Goal: Ask a question: Seek information or help from site administrators or community

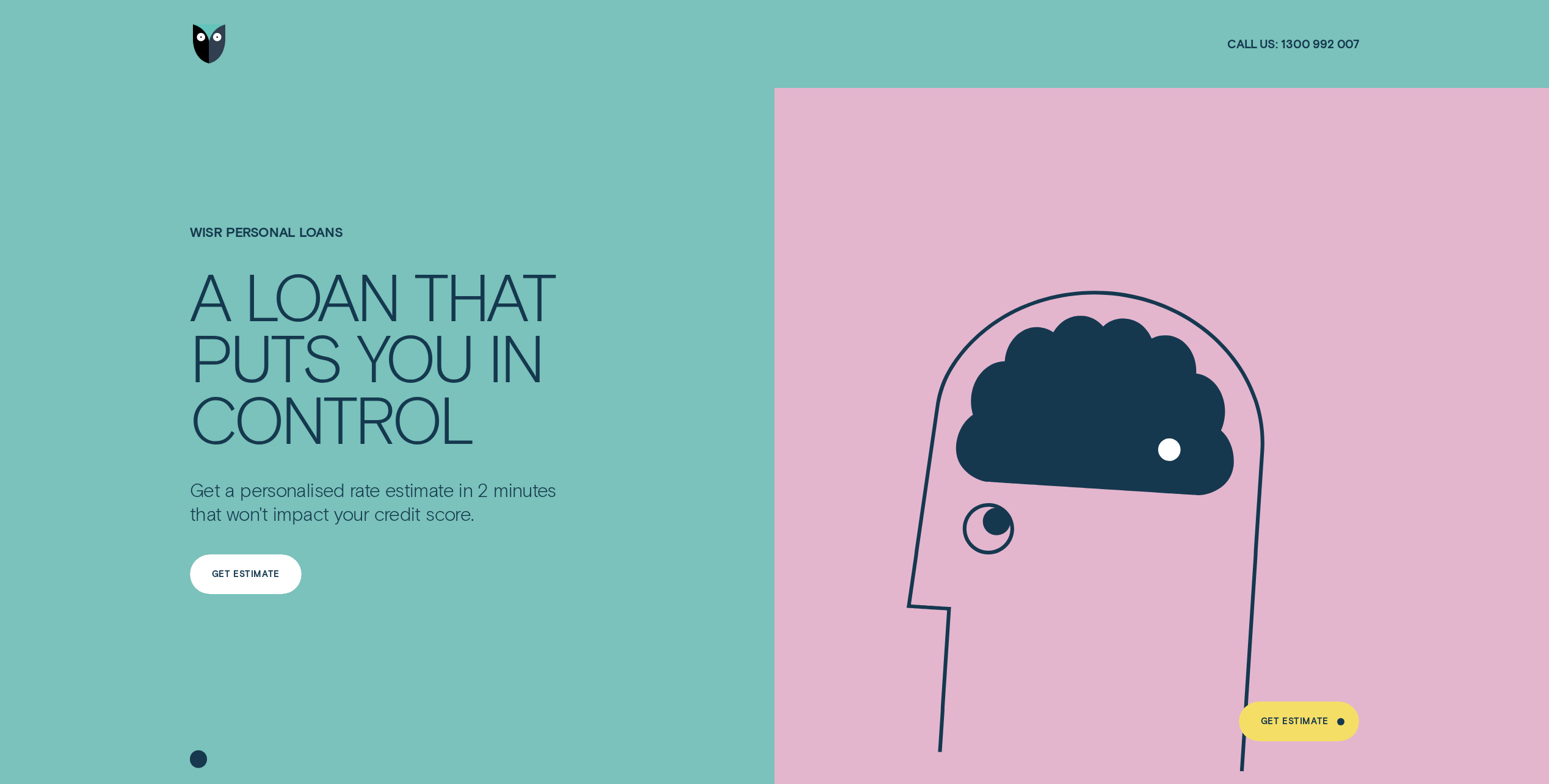
click at [265, 580] on div "Get Estimate" at bounding box center [246, 573] width 112 height 39
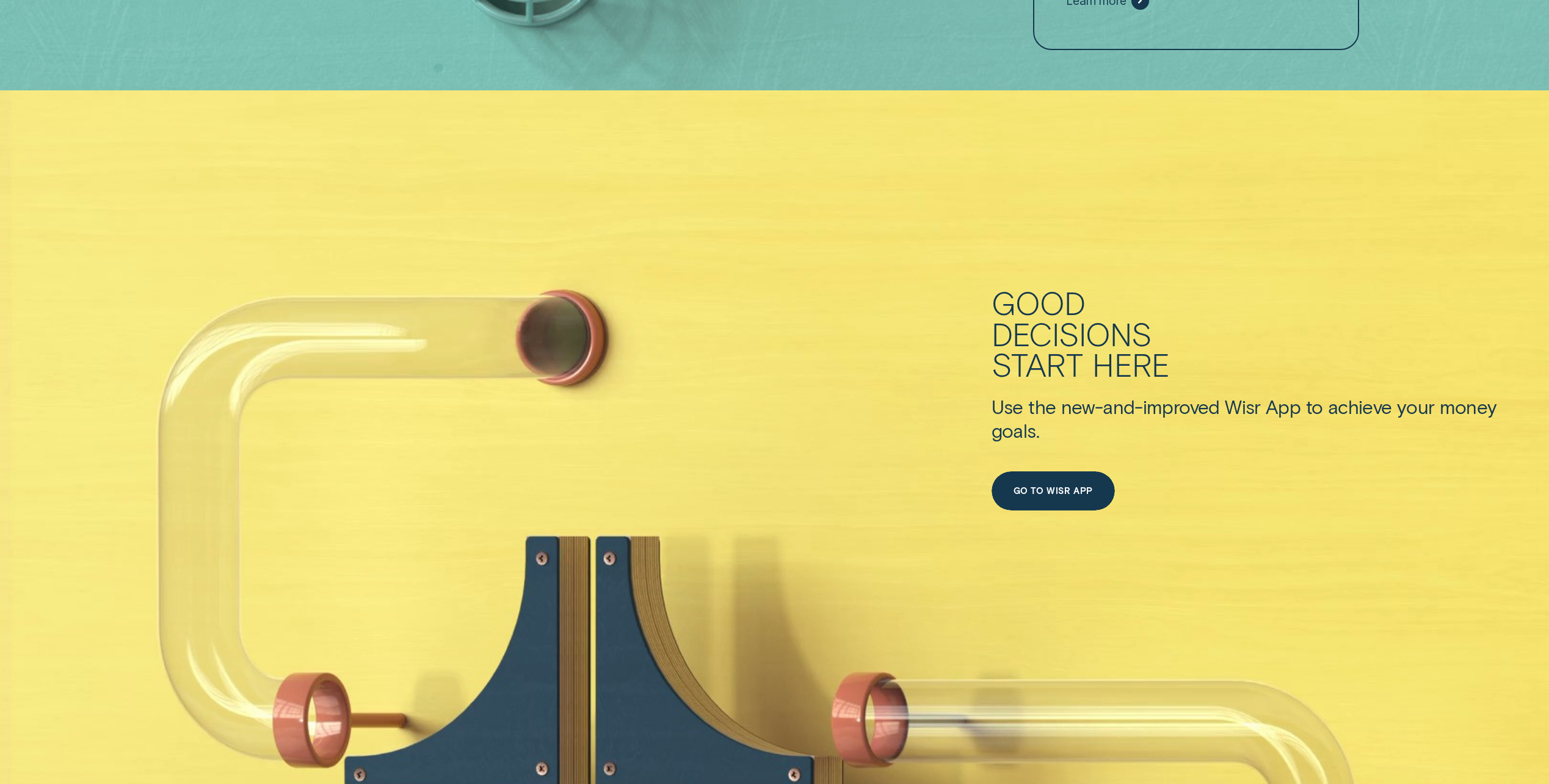
scroll to position [305, 0]
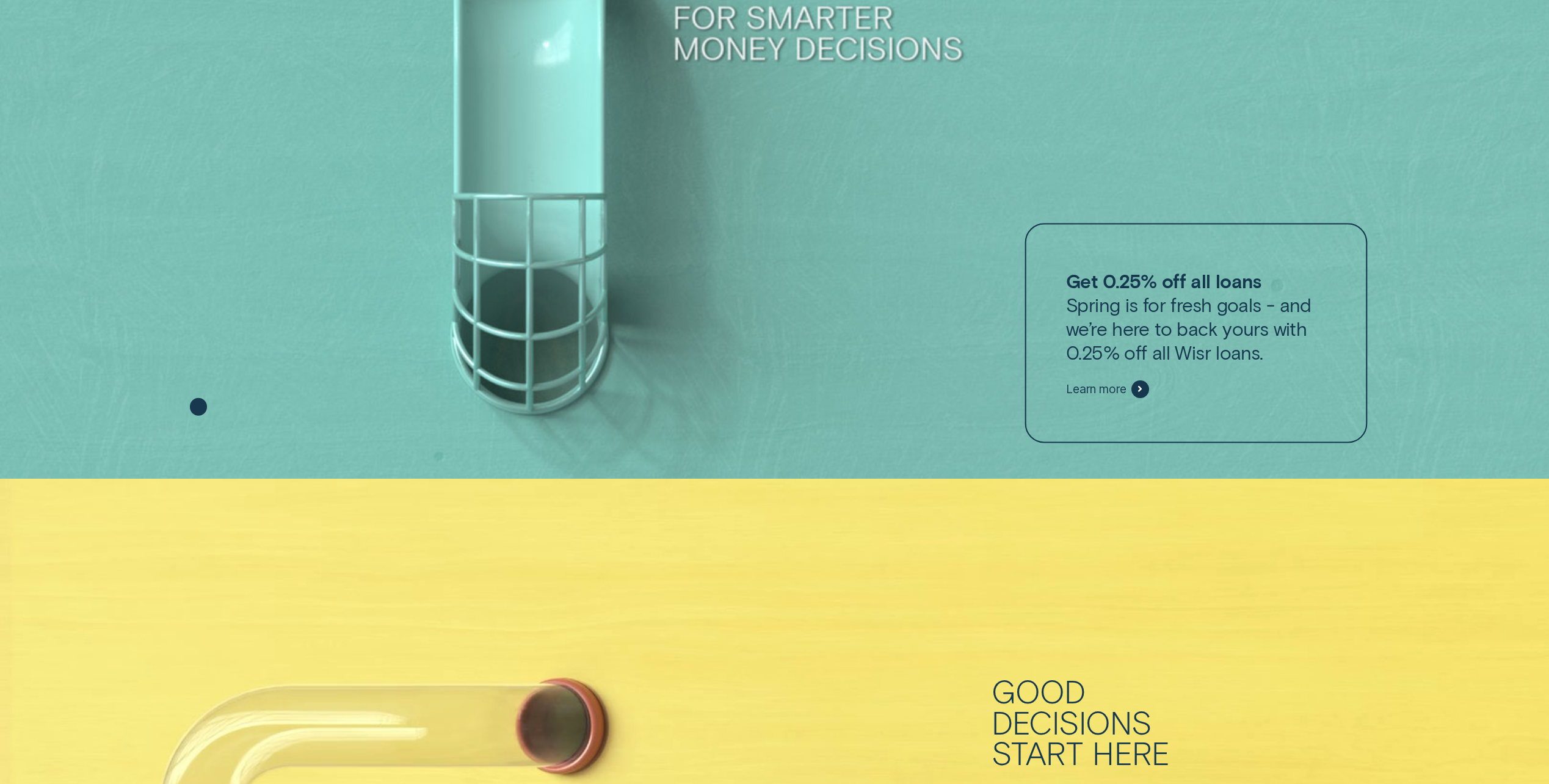
click at [1169, 361] on p "Get 0.25% off all loans Spring is for fresh goals - and we’re here to back your…" at bounding box center [1196, 316] width 260 height 95
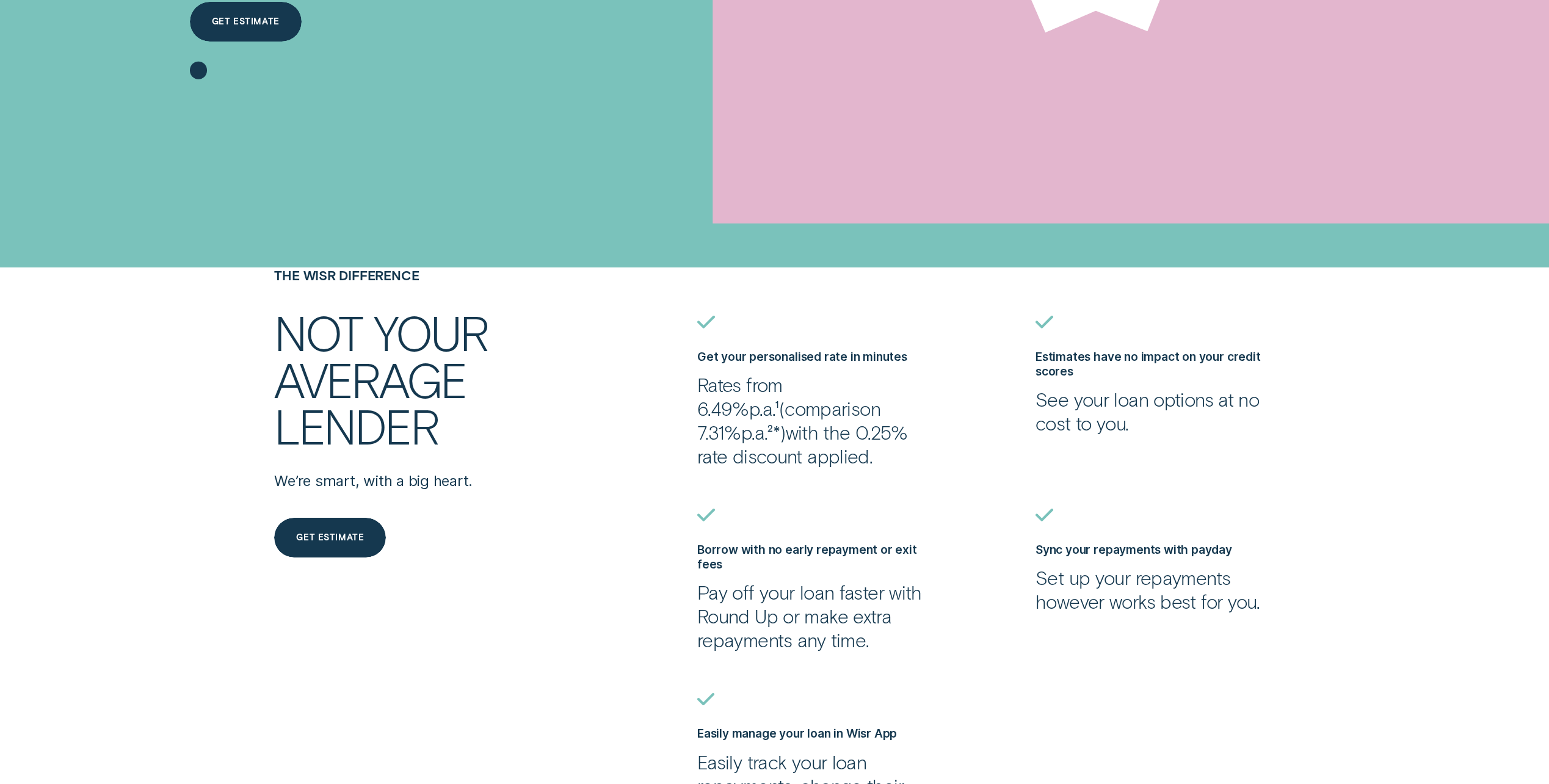
scroll to position [427, 0]
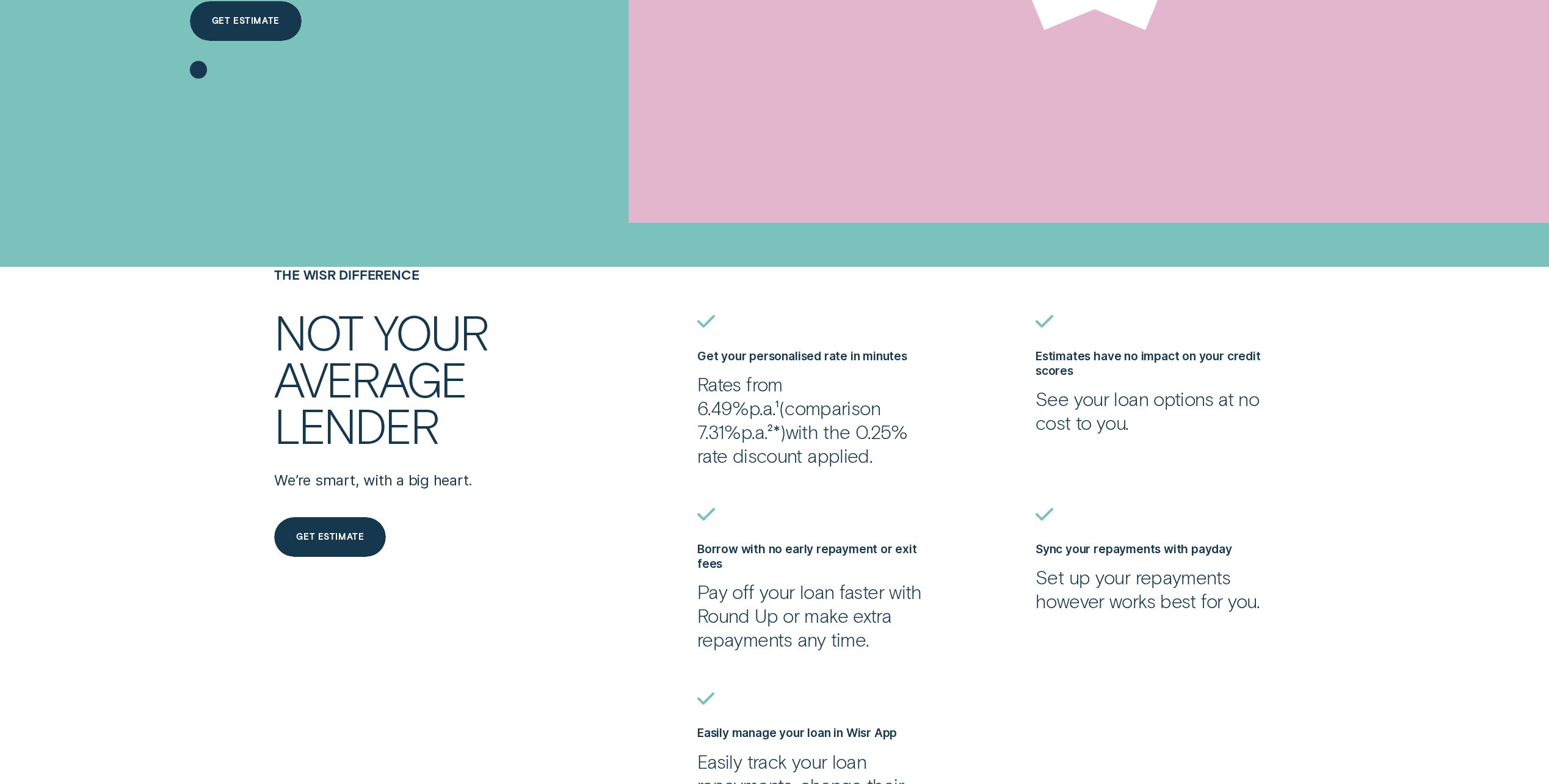
drag, startPoint x: 701, startPoint y: 385, endPoint x: 917, endPoint y: 467, distance: 231.0
click at [917, 467] on p "Rates from 6.49% p.a. ¹ ( comparison 7.31% p.a. ²* ) with the 0.25% rate discou…" at bounding box center [817, 420] width 239 height 95
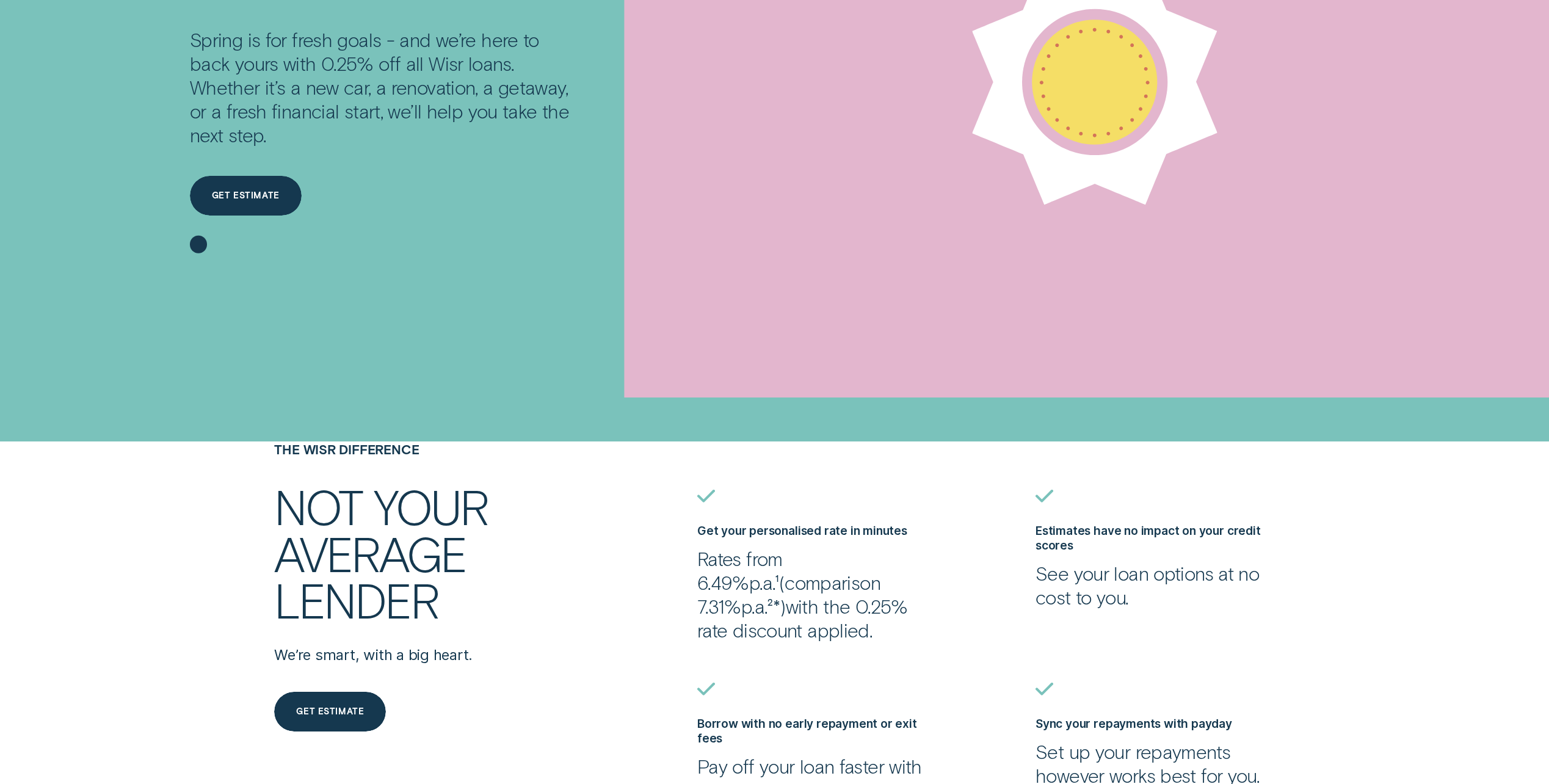
scroll to position [0, 0]
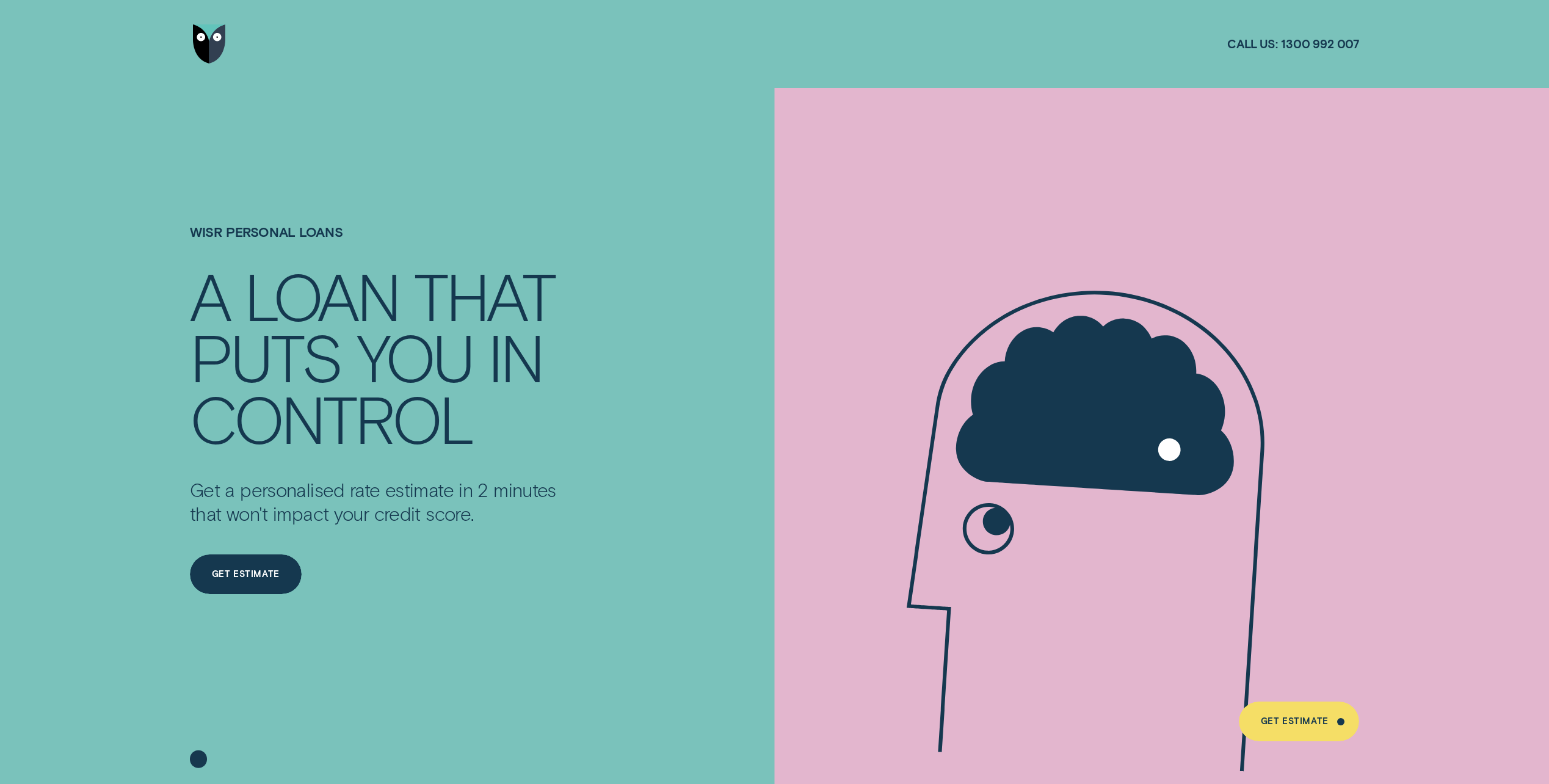
click at [201, 38] on img "Go to home page" at bounding box center [209, 43] width 33 height 39
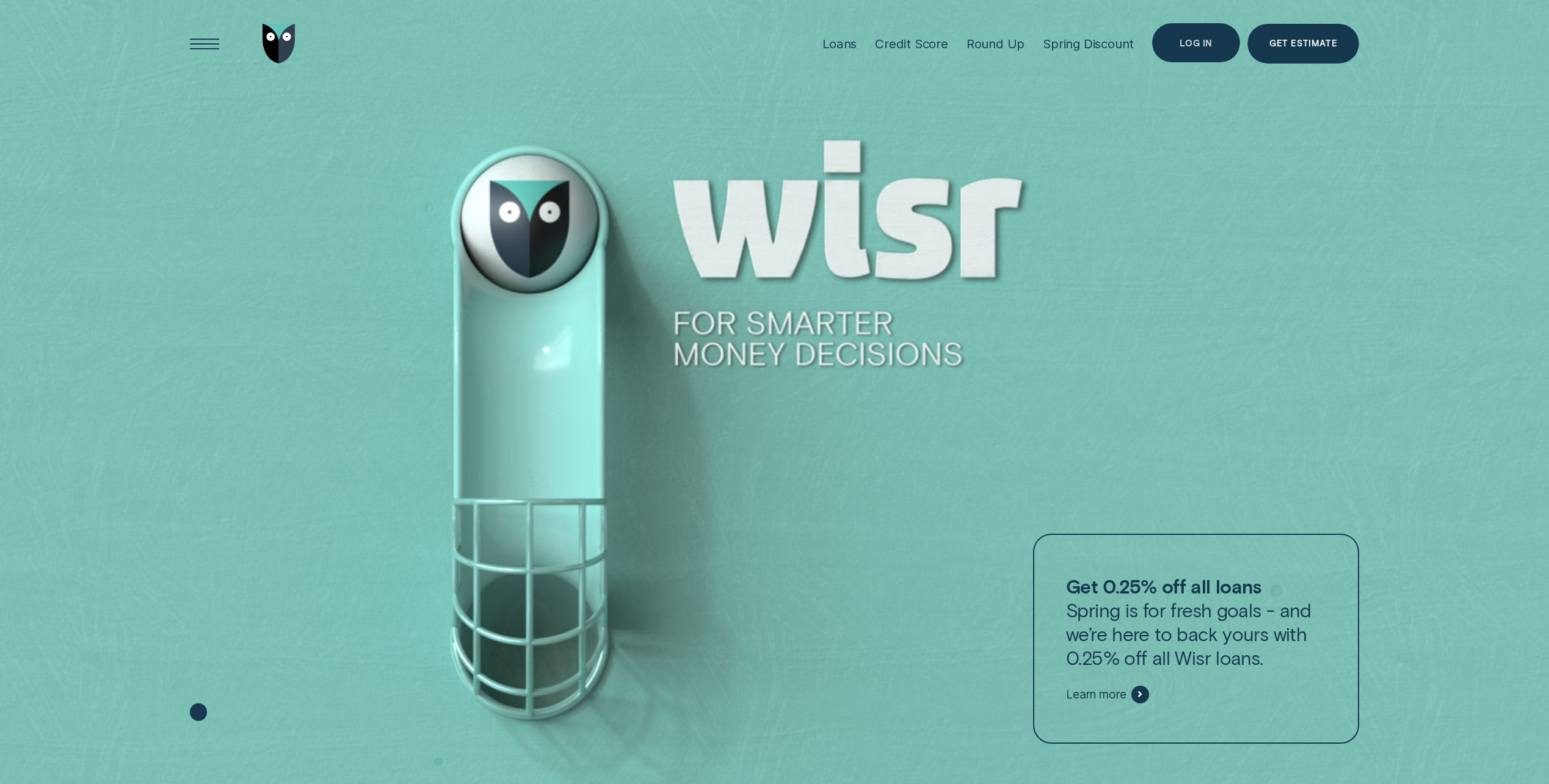
click at [1211, 53] on div "Log in" at bounding box center [1196, 43] width 88 height 39
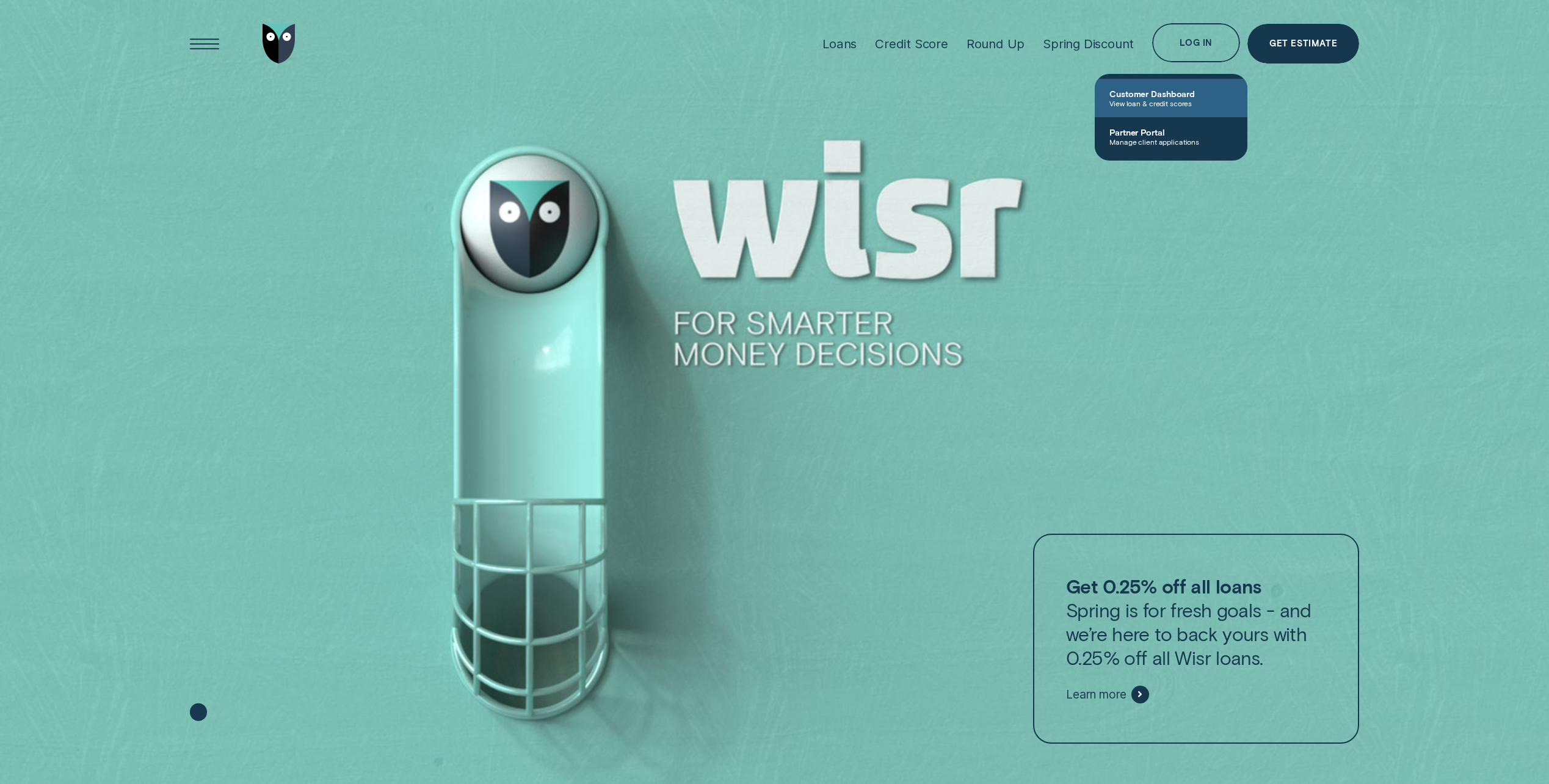
click at [1200, 89] on span "Customer Dashboard" at bounding box center [1171, 94] width 124 height 10
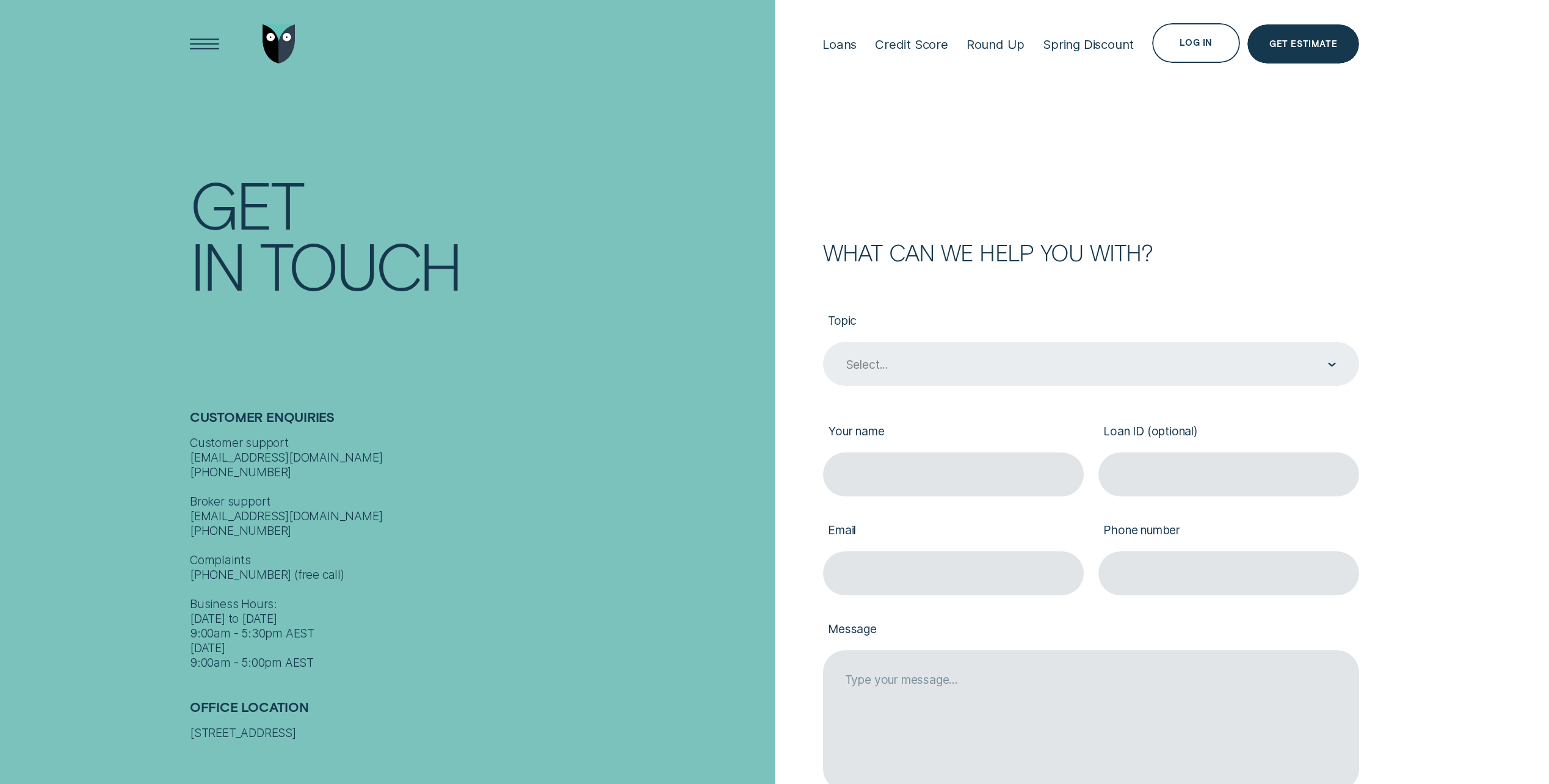
click at [891, 364] on div "Select..." at bounding box center [1090, 364] width 491 height 16
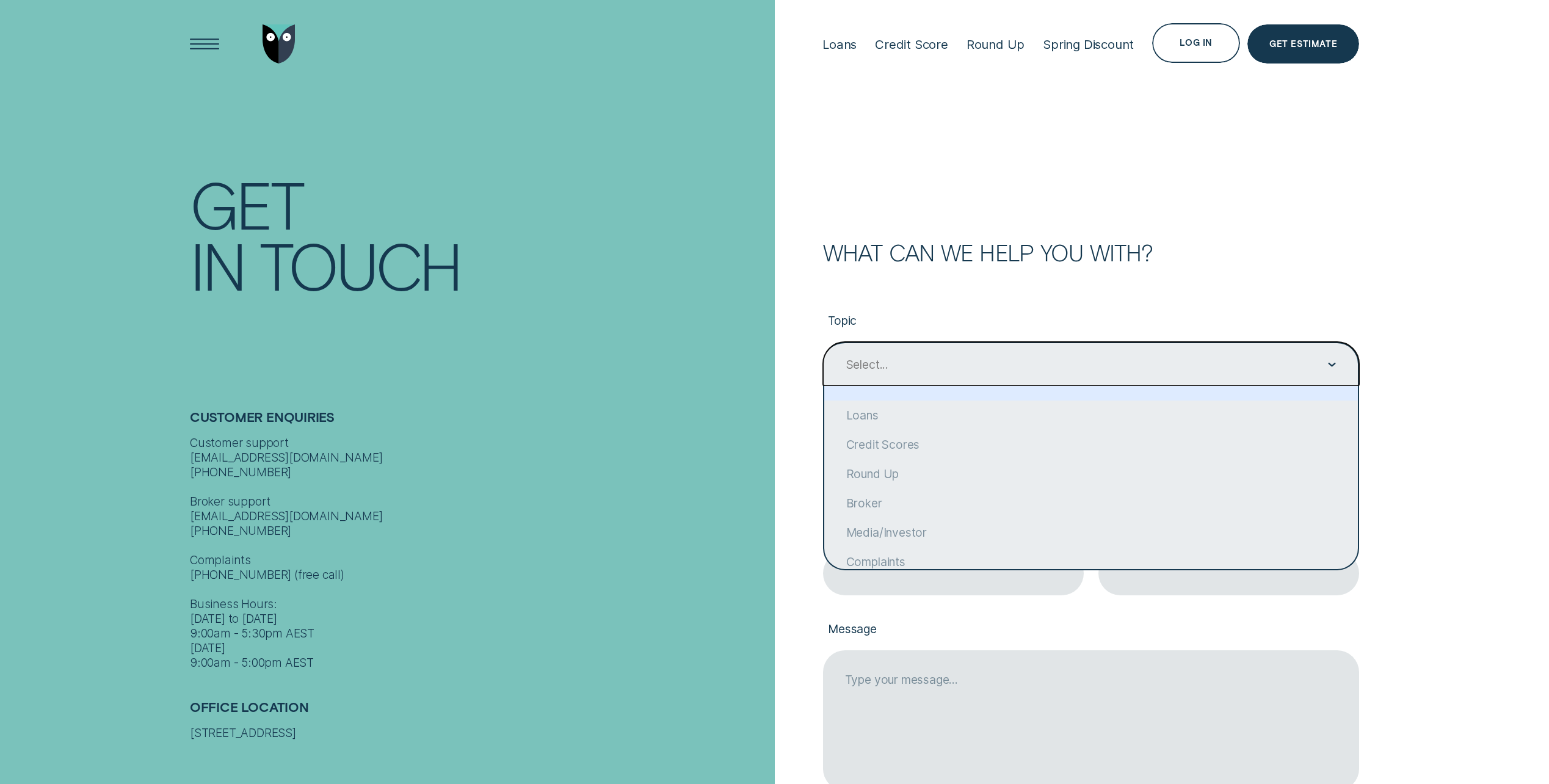
click at [891, 364] on div "Select..." at bounding box center [1090, 364] width 491 height 16
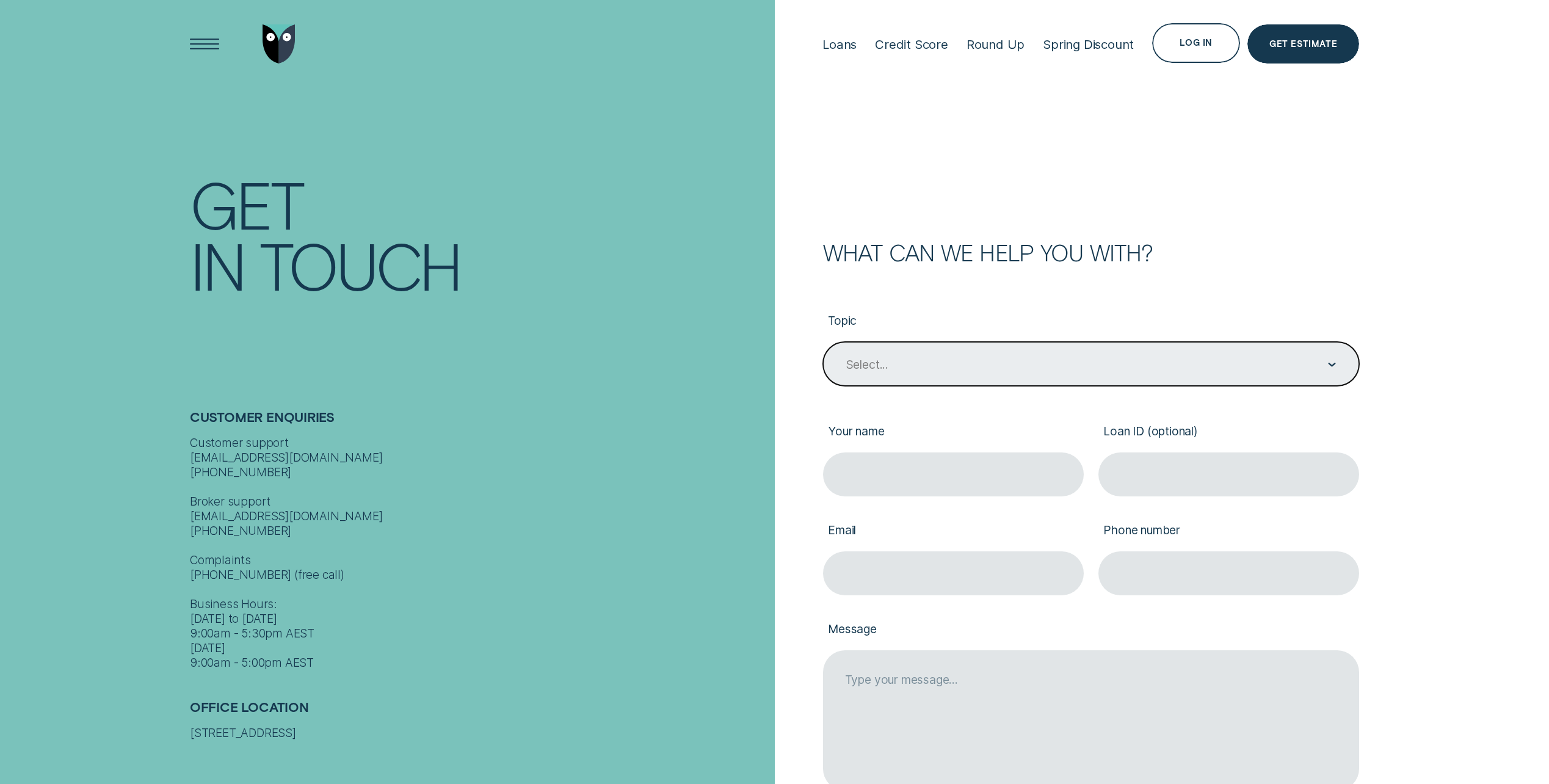
click at [937, 371] on div "Select..." at bounding box center [1090, 364] width 491 height 16
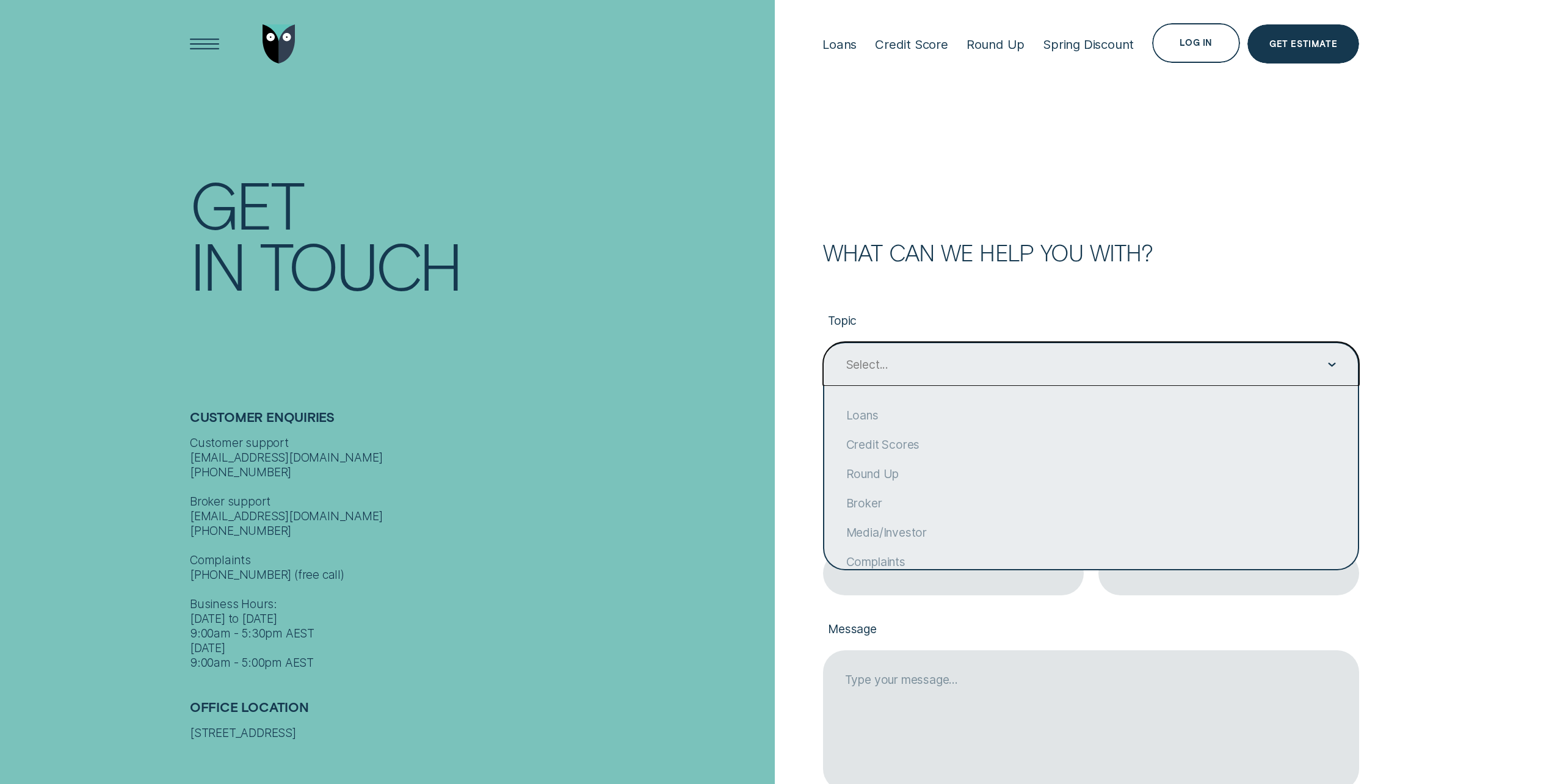
scroll to position [117, 0]
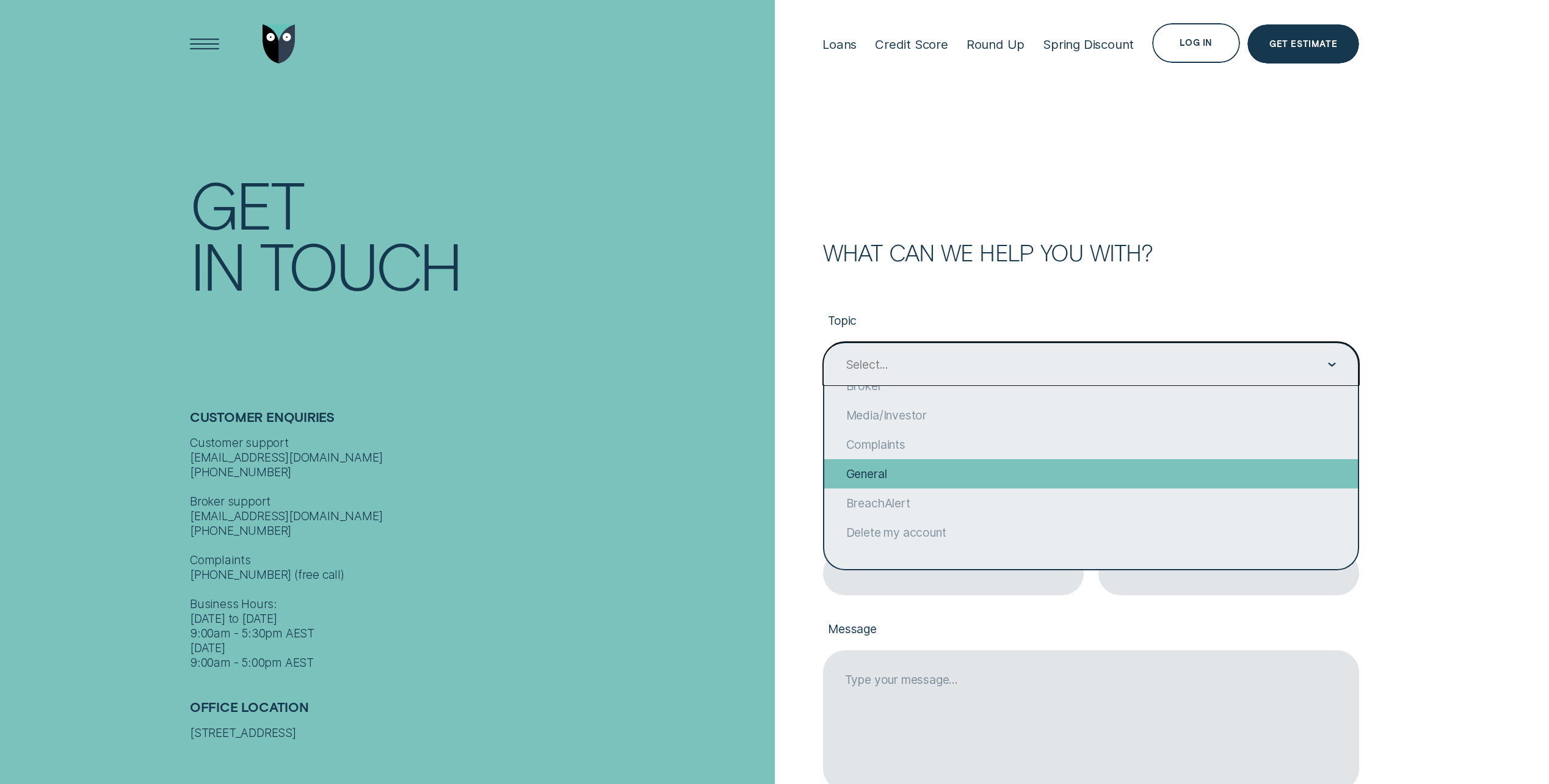
click at [898, 475] on div "General" at bounding box center [1091, 473] width 533 height 29
type input "General"
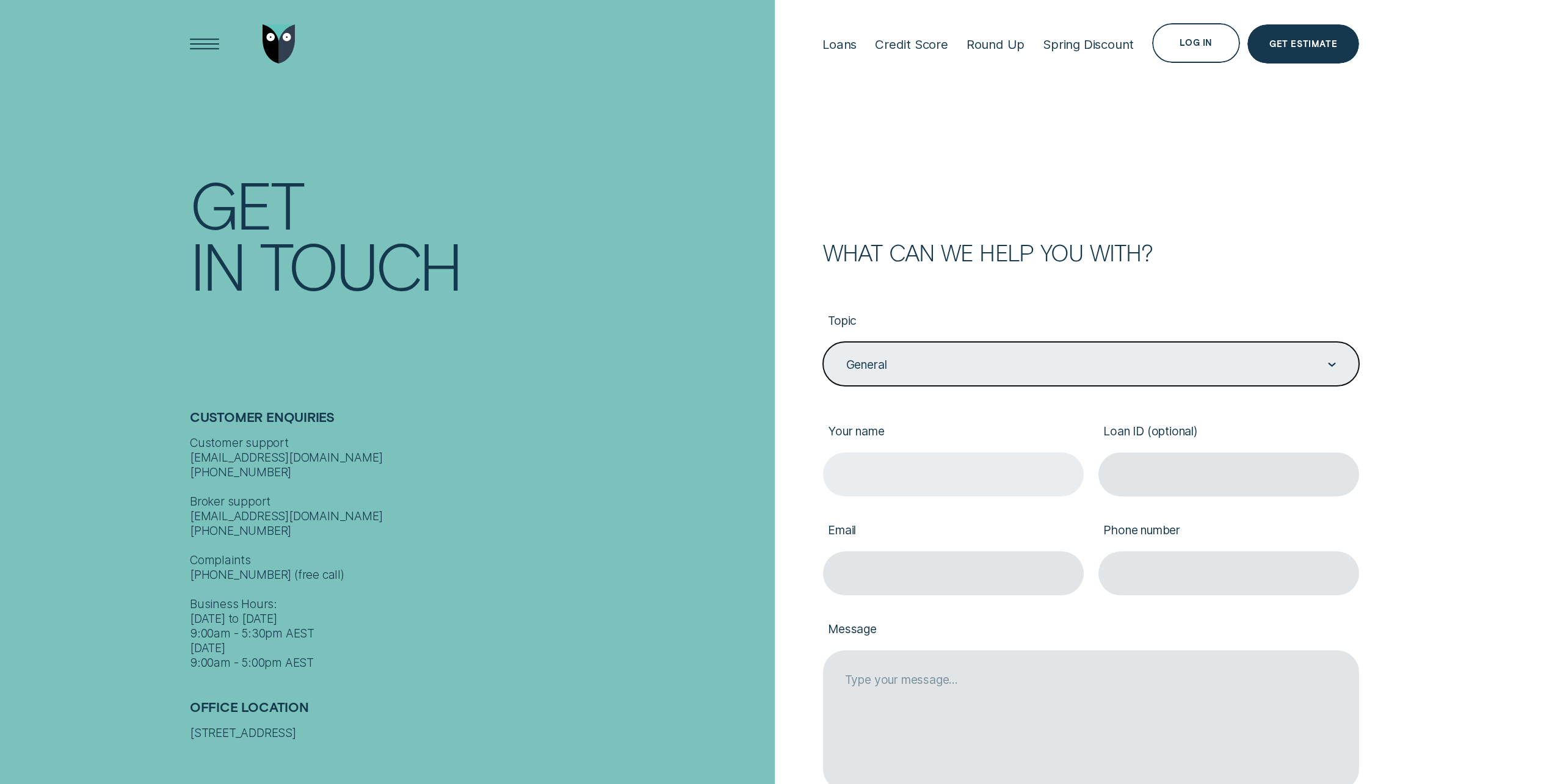
click at [898, 484] on input "Your name" at bounding box center [954, 474] width 261 height 44
type input "Coetzee (Cole)"
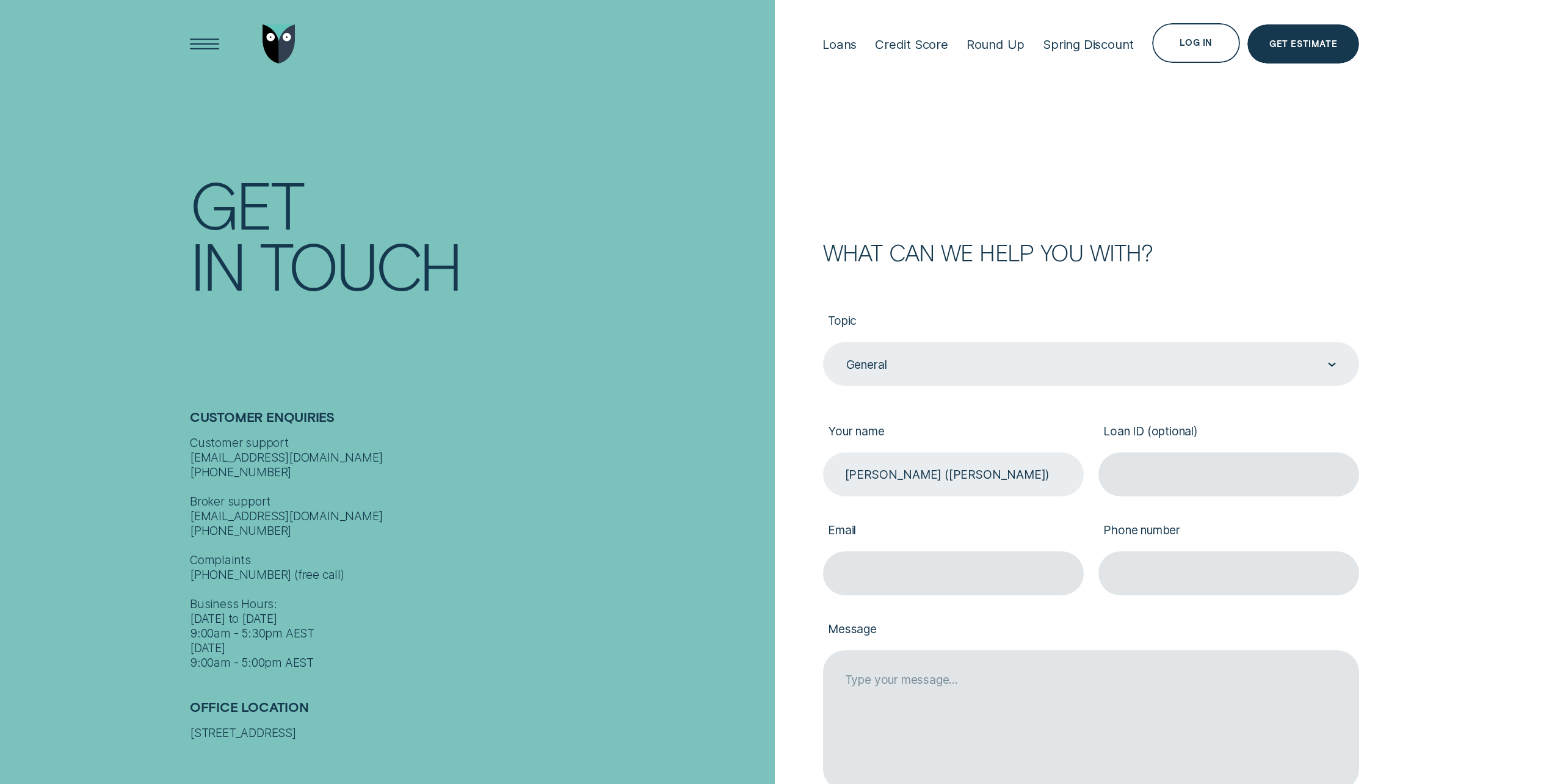
type input "coetzeedutoit@gmail.com"
type input "0422350247"
click at [928, 460] on input "Coetzee (Cole)" at bounding box center [954, 474] width 261 height 44
click at [1146, 470] on input "Loan ID (optional)" at bounding box center [1229, 474] width 261 height 44
paste input "775614"
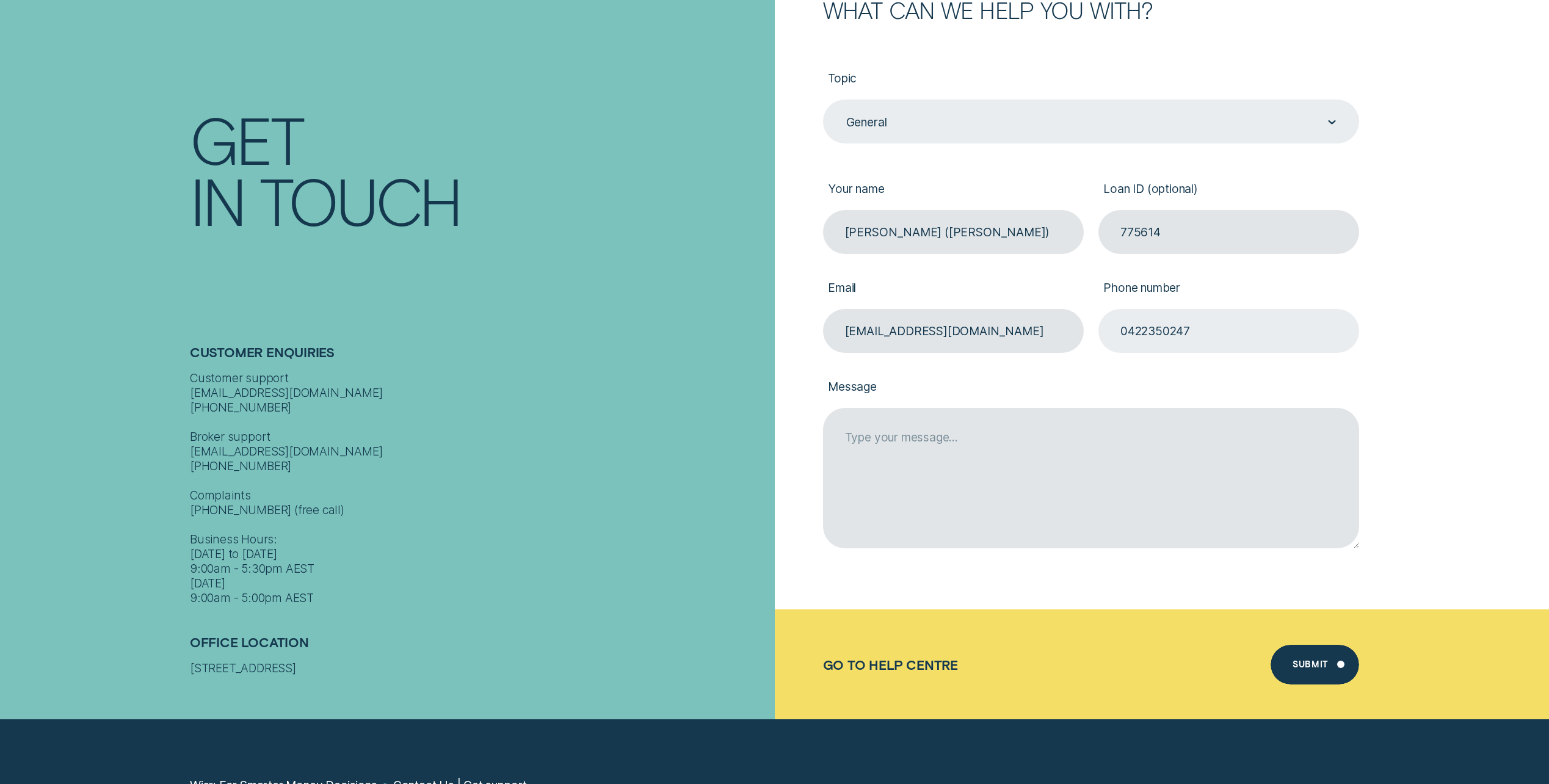
scroll to position [244, 0]
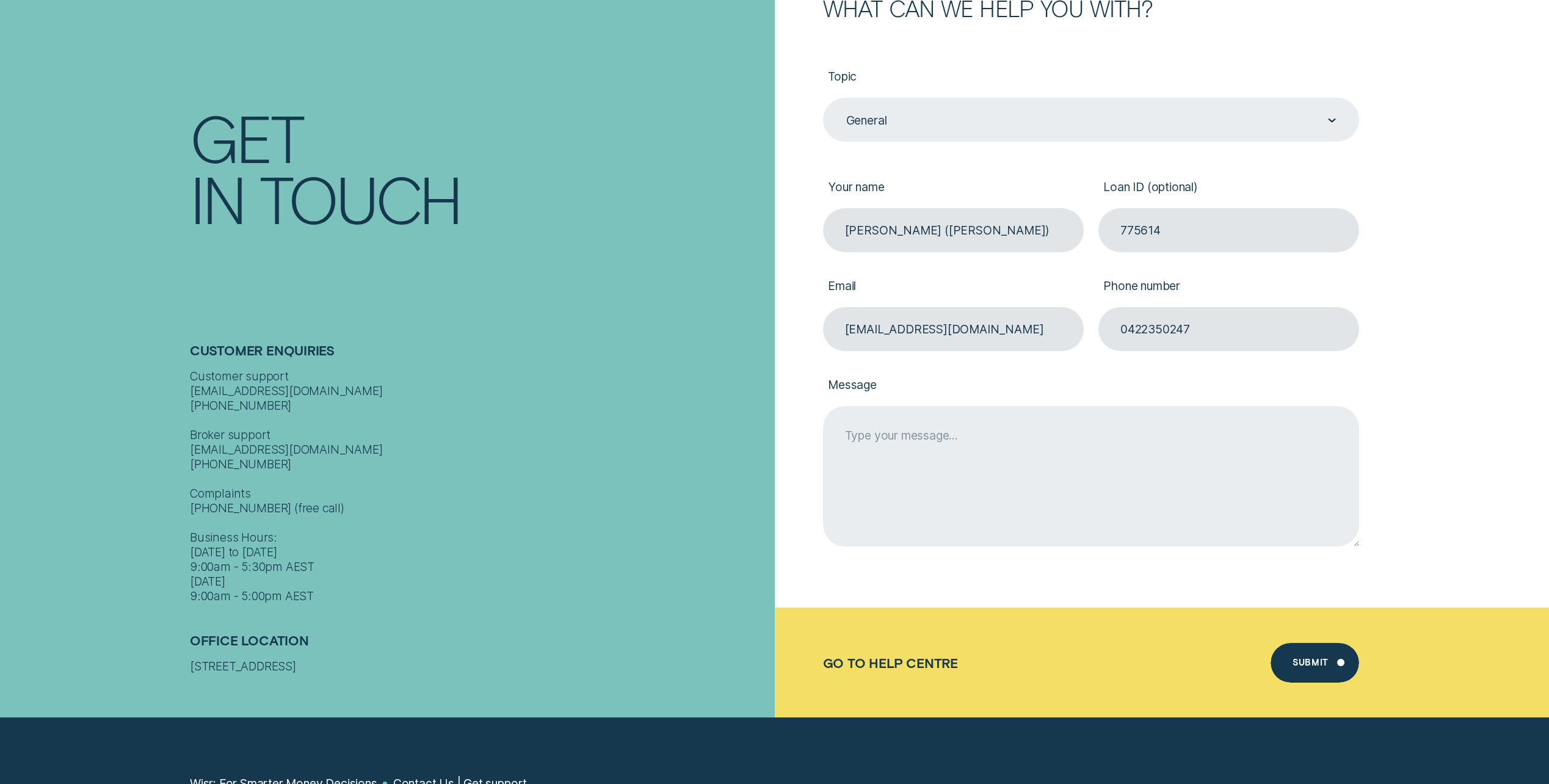
type input "775614"
click at [1091, 461] on textarea "Message" at bounding box center [1091, 476] width 536 height 140
click at [1142, 464] on textarea "HI, Is it possible to change my loan to a 7 year term? What would the payments …" at bounding box center [1091, 476] width 536 height 140
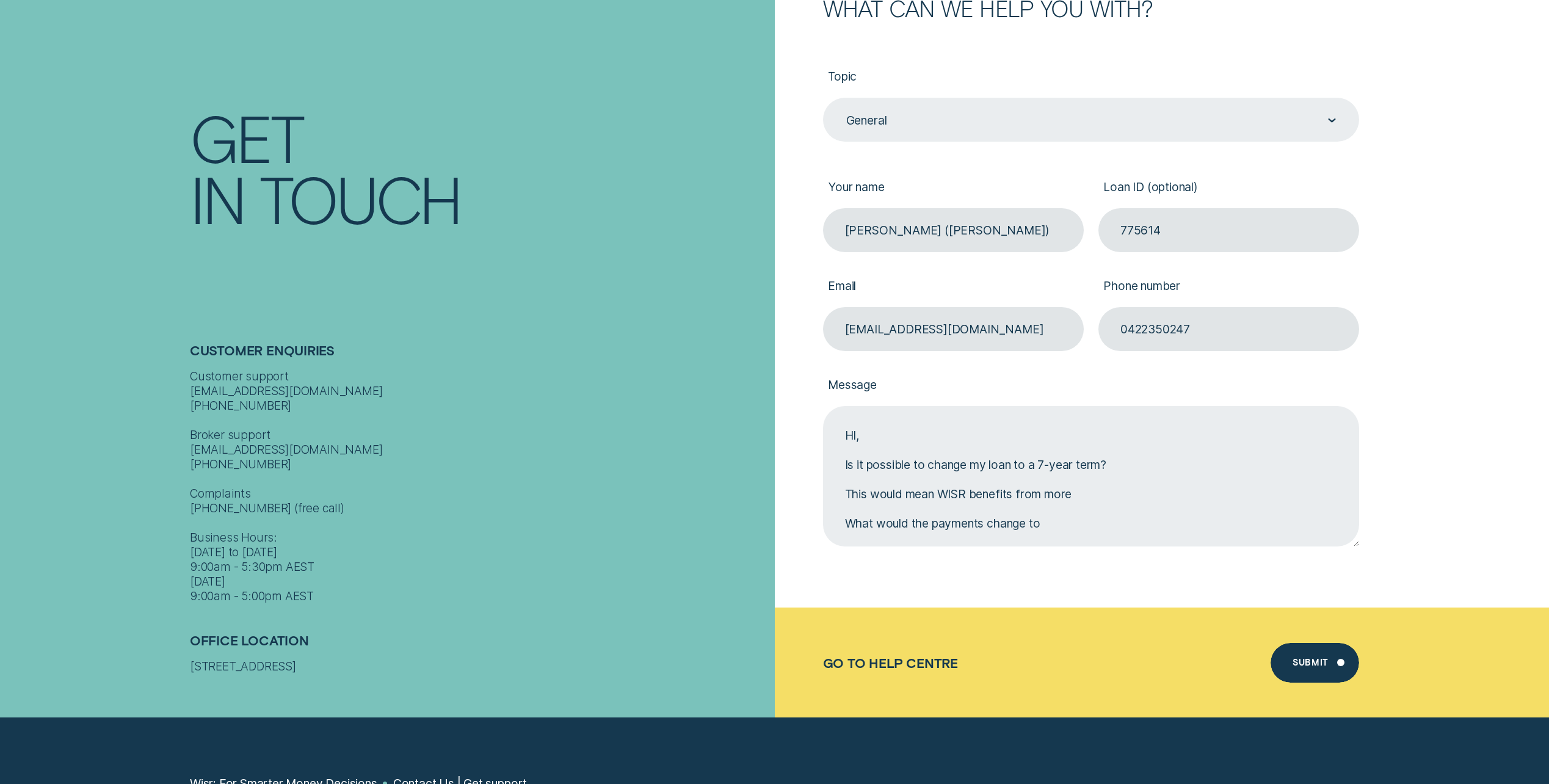
click at [1114, 499] on textarea "HI, Is it possible to change my loan to a 7-year term? This would mean WISR ben…" at bounding box center [1091, 476] width 536 height 140
click at [1162, 517] on textarea "HI, Is it possible to change my loan to a 7-year term? This would mean WISR ben…" at bounding box center [1091, 476] width 536 height 140
drag, startPoint x: 1210, startPoint y: 472, endPoint x: 1210, endPoint y: 479, distance: 7.0
click at [1210, 472] on textarea "HI, Is it possible to change my loan to a 7-year term? This would mean WISR ben…" at bounding box center [1091, 476] width 536 height 140
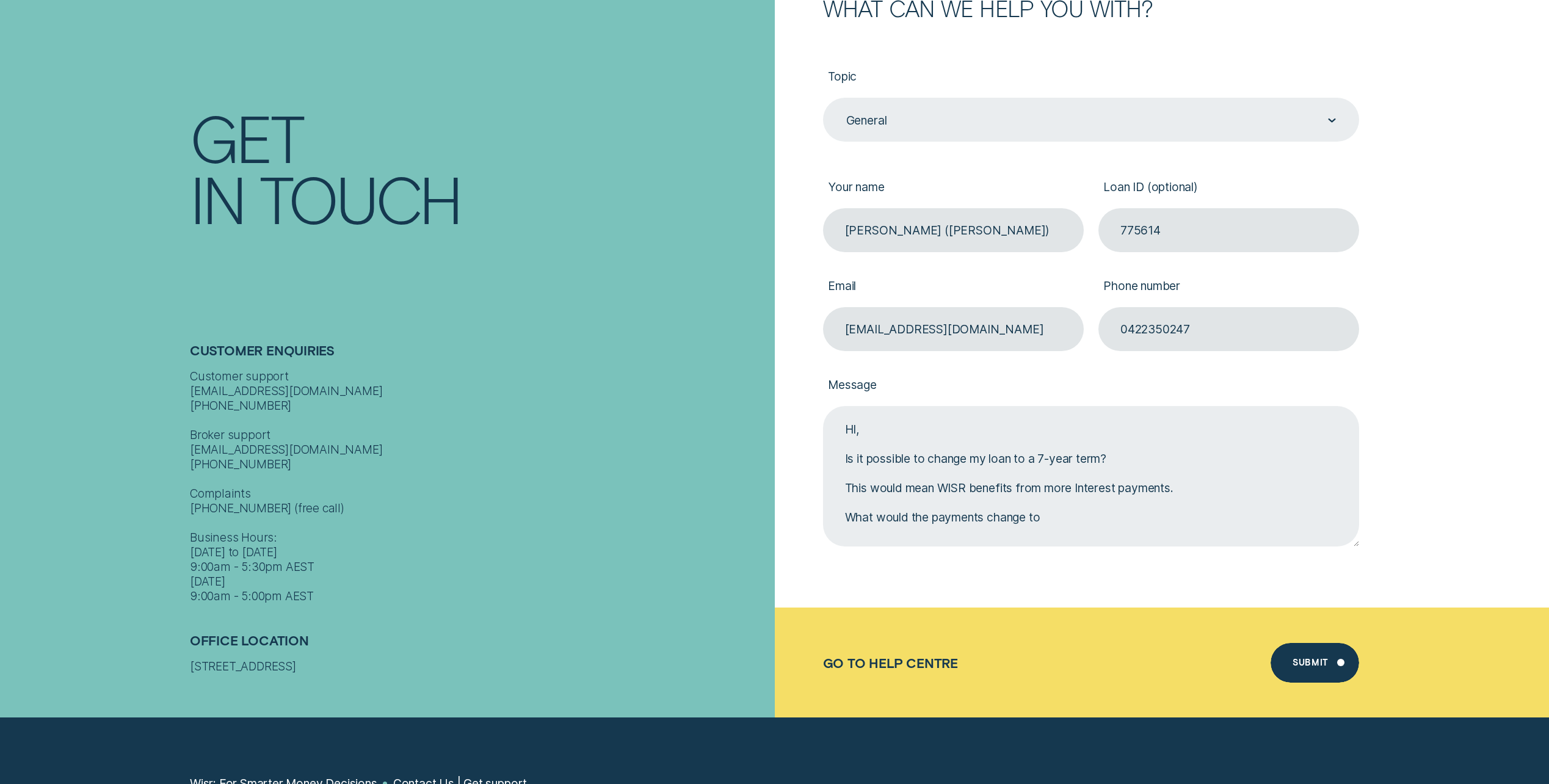
click at [1209, 488] on textarea "HI, Is it possible to change my loan to a 7-year term? This would mean WISR ben…" at bounding box center [1091, 476] width 536 height 140
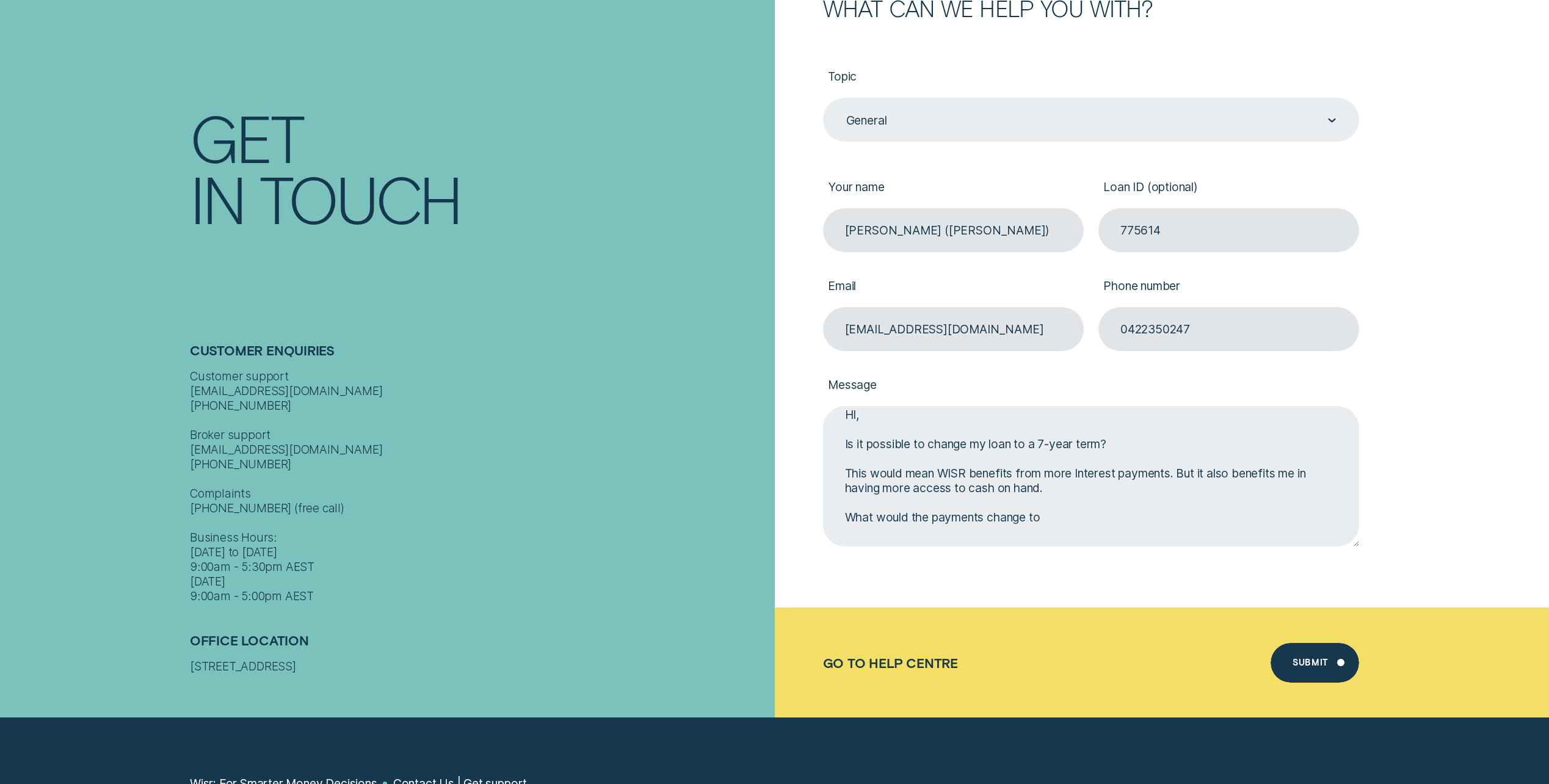
click at [1093, 522] on textarea "HI, Is it possible to change my loan to a 7-year term? This would mean WISR ben…" at bounding box center [1091, 476] width 536 height 140
click at [1148, 445] on textarea "HI, Is it possible to change my loan to a 7-year term? This would mean WISR ben…" at bounding box center [1091, 476] width 536 height 140
click at [1180, 472] on textarea "HI, Is it possible to change my loan to a 7-year term? This would mean WISR ben…" at bounding box center [1091, 476] width 536 height 140
click at [1182, 472] on textarea "HI, Is it possible to change my loan to a 7-year term? This would mean WISR ben…" at bounding box center [1091, 476] width 536 height 140
click at [1171, 531] on textarea "HI, Is it possible to change my loan to a 7-year term? This would mean WISR ben…" at bounding box center [1091, 476] width 536 height 140
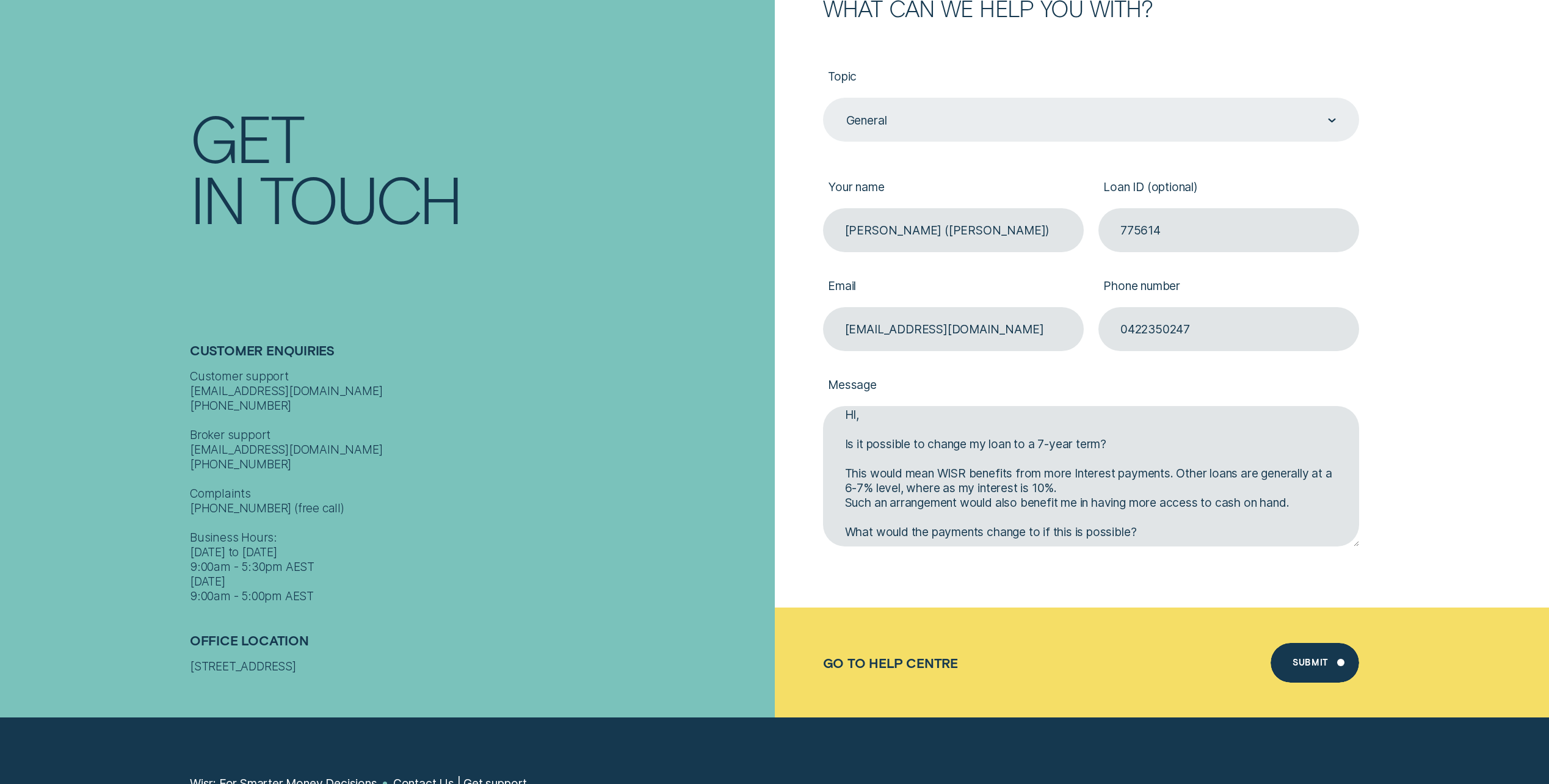
type textarea "HI, Is it possible to change my loan to a 7-year term? This would mean WISR ben…"
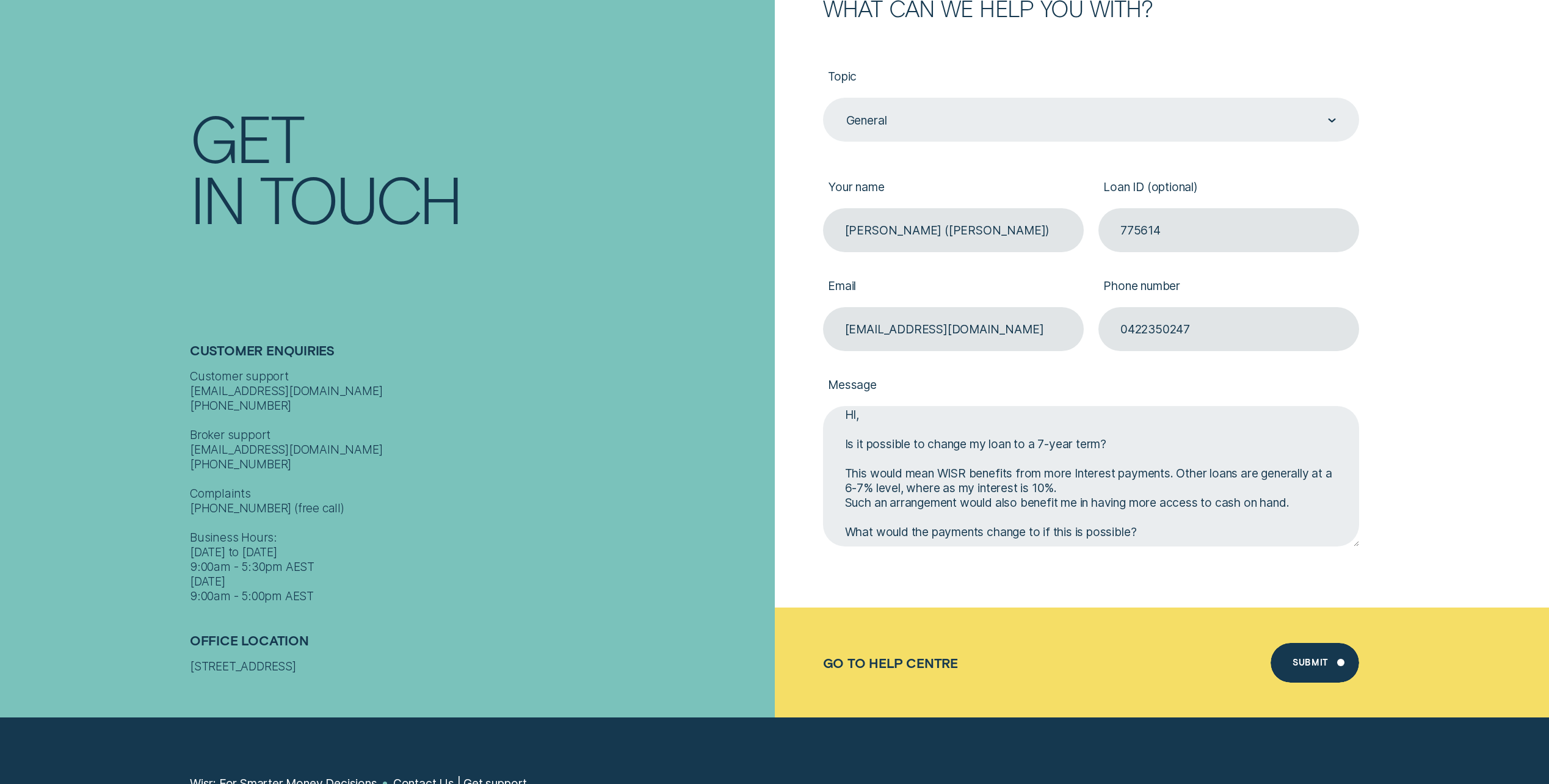
click at [1089, 490] on textarea "HI, Is it possible to change my loan to a 7-year term? This would mean WISR ben…" at bounding box center [1091, 476] width 536 height 140
click at [1317, 507] on textarea "HI, Is it possible to change my loan to a 7-year term? This would mean WISR ben…" at bounding box center [1091, 476] width 536 height 140
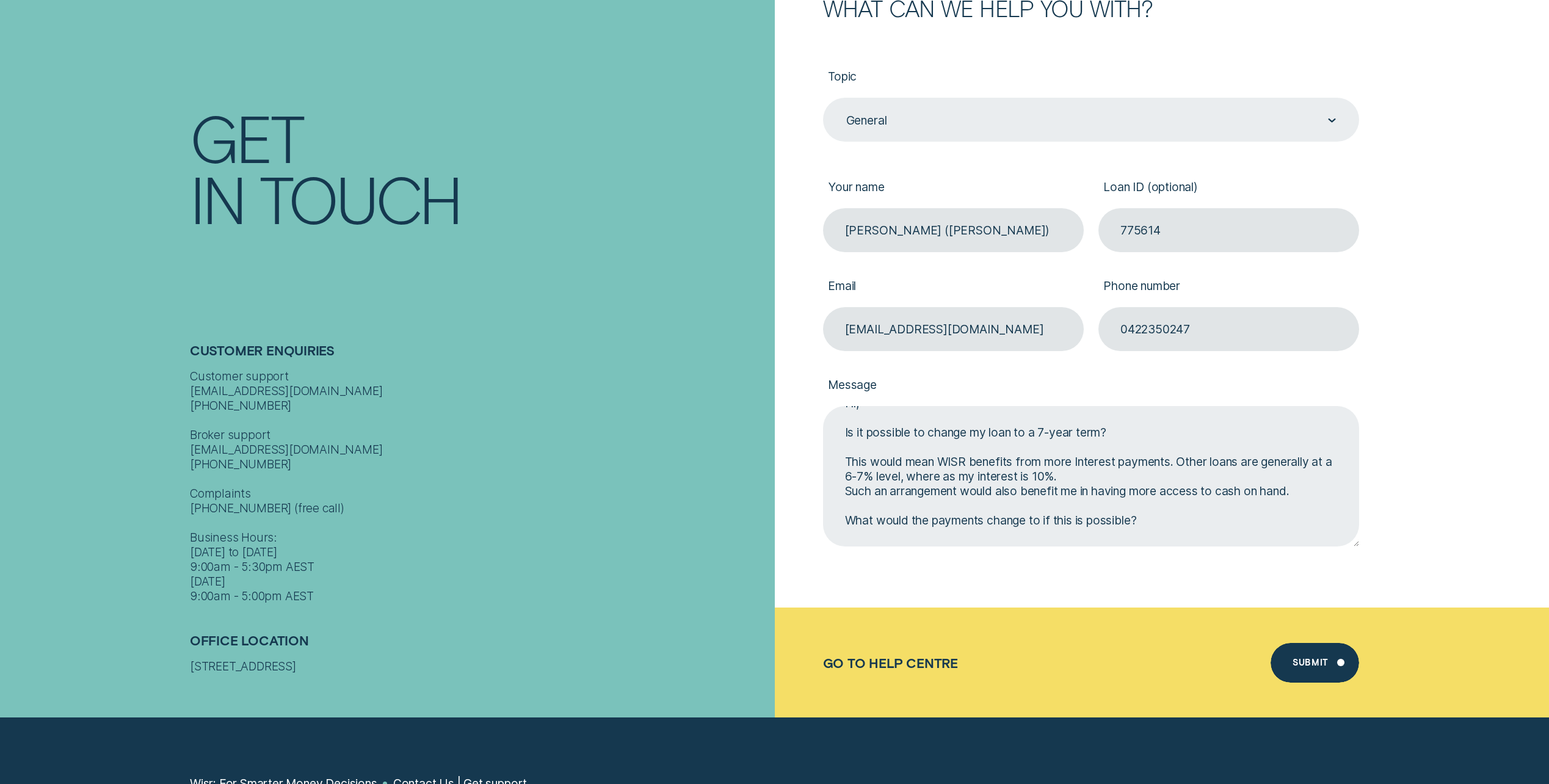
scroll to position [35, 0]
click at [1186, 517] on textarea "HI, Is it possible to change my loan to a 7-year term? This would mean WISR ben…" at bounding box center [1091, 476] width 536 height 140
click at [1160, 522] on textarea "HI, Is it possible to change my loan to a 7-year term? This would mean WISR ben…" at bounding box center [1091, 476] width 536 height 140
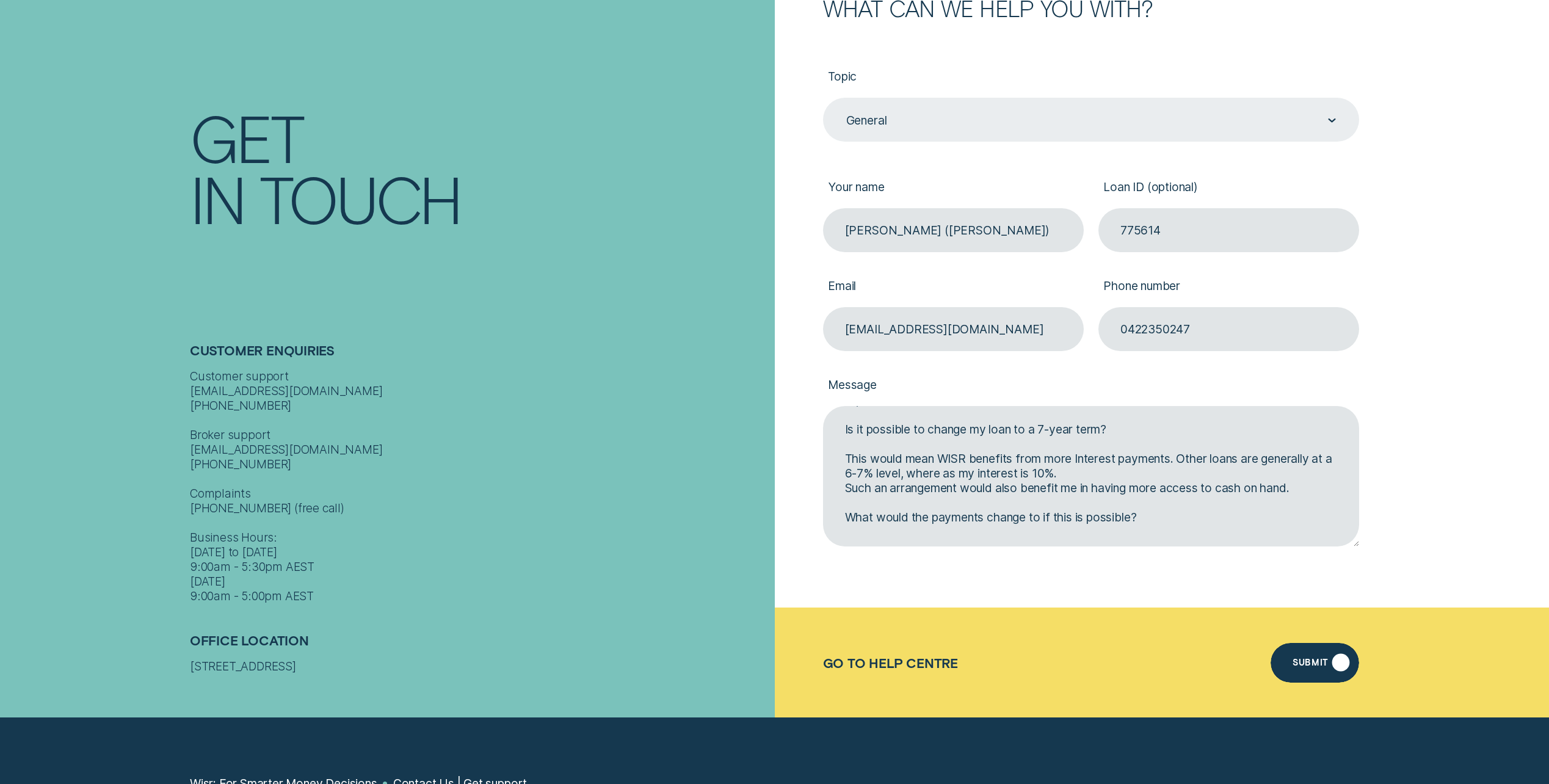
click at [1318, 664] on div "Submit" at bounding box center [1311, 664] width 35 height 8
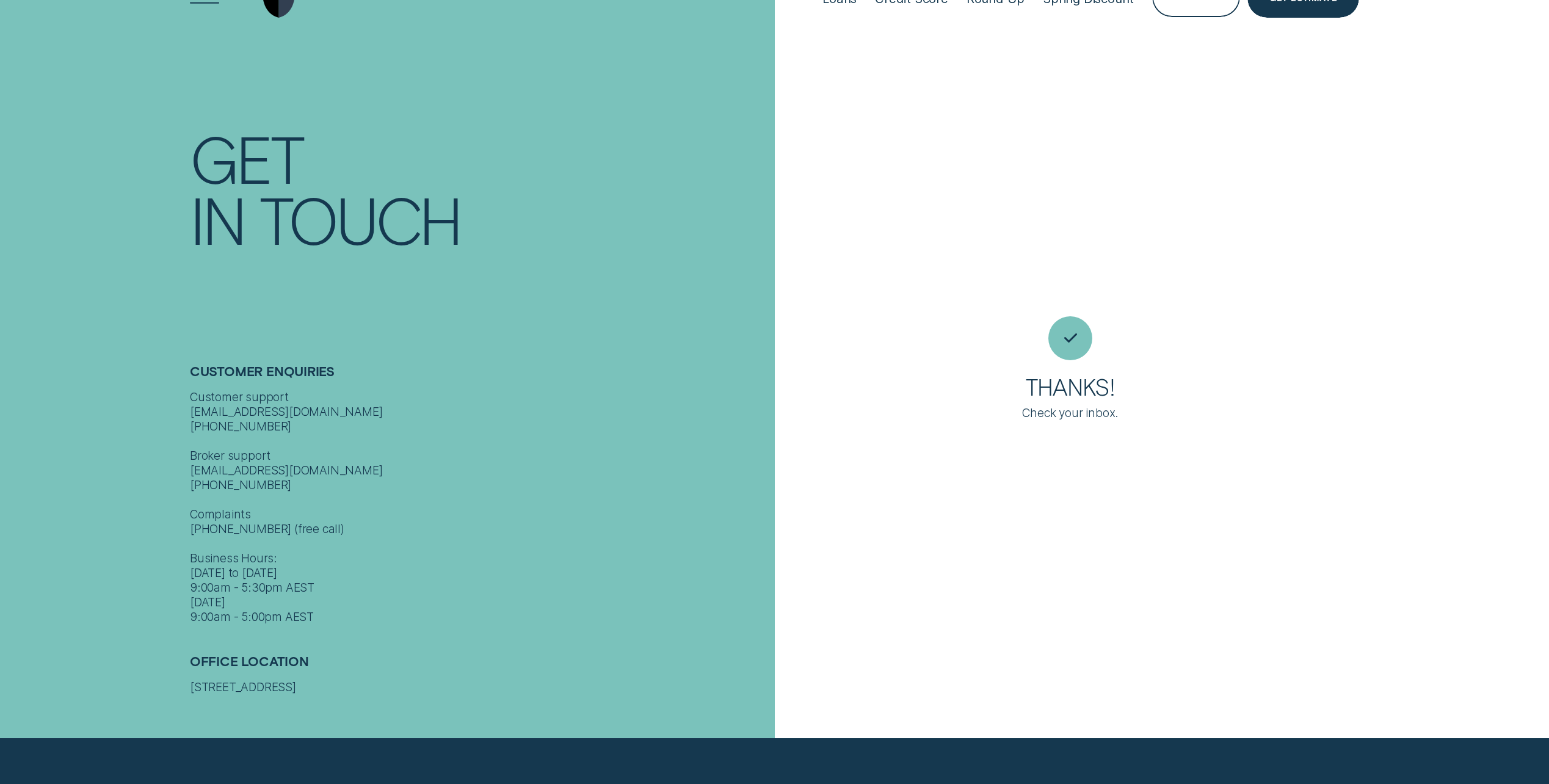
scroll to position [0, 0]
